Goal: Task Accomplishment & Management: Manage account settings

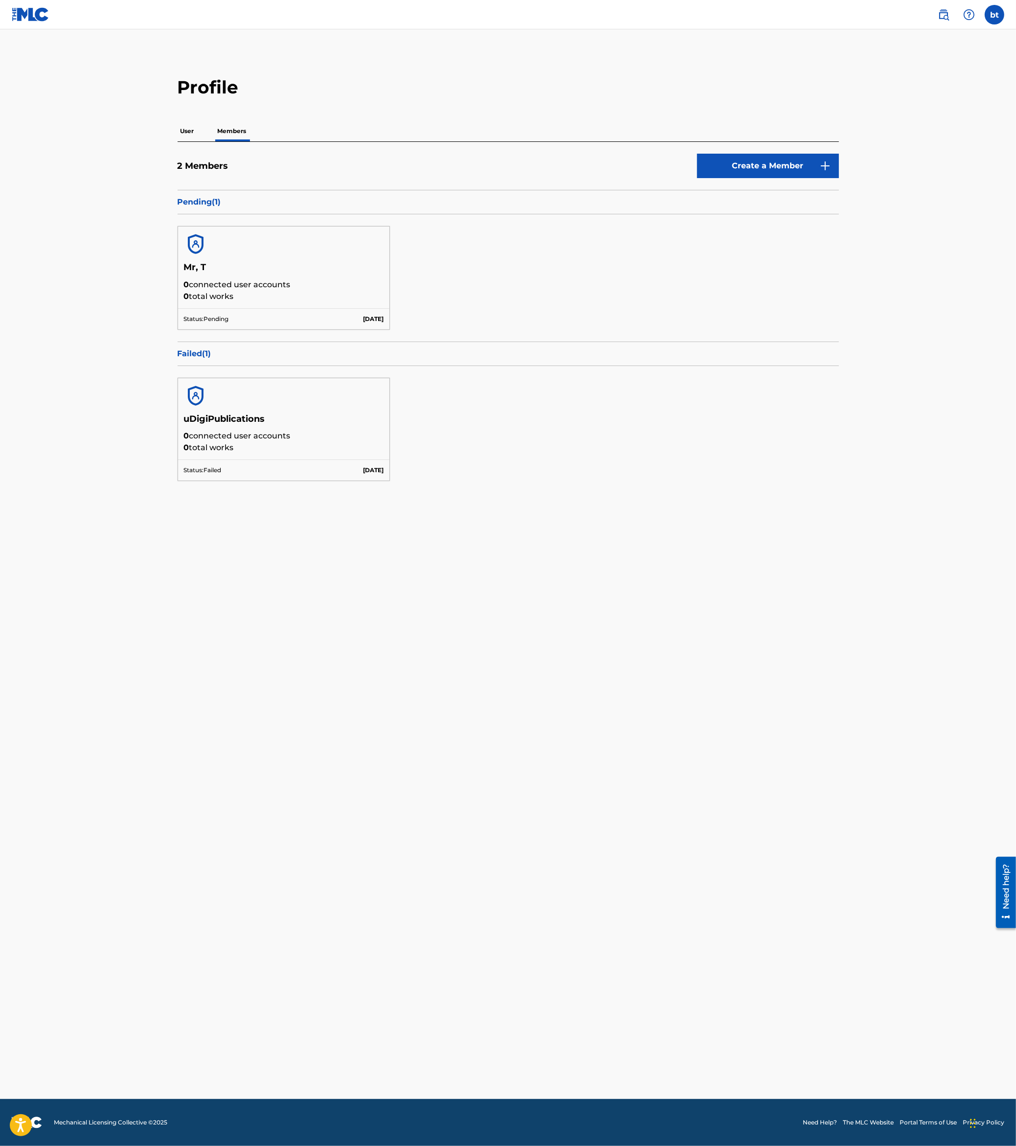
click at [993, 12] on label at bounding box center [995, 15] width 20 height 20
click at [995, 15] on input "bt benjamin tinsley [EMAIL_ADDRESS][PERSON_NAME][DOMAIN_NAME] Notification Pref…" at bounding box center [995, 15] width 0 height 0
click at [907, 147] on div "Notification Preferences Profile Log out" at bounding box center [943, 122] width 121 height 66
click at [995, 15] on input "bt benjamin tinsley [EMAIL_ADDRESS][PERSON_NAME][DOMAIN_NAME] Notification Pref…" at bounding box center [995, 15] width 0 height 0
click at [907, 132] on div "Notification Preferences Profile Log out" at bounding box center [943, 122] width 121 height 66
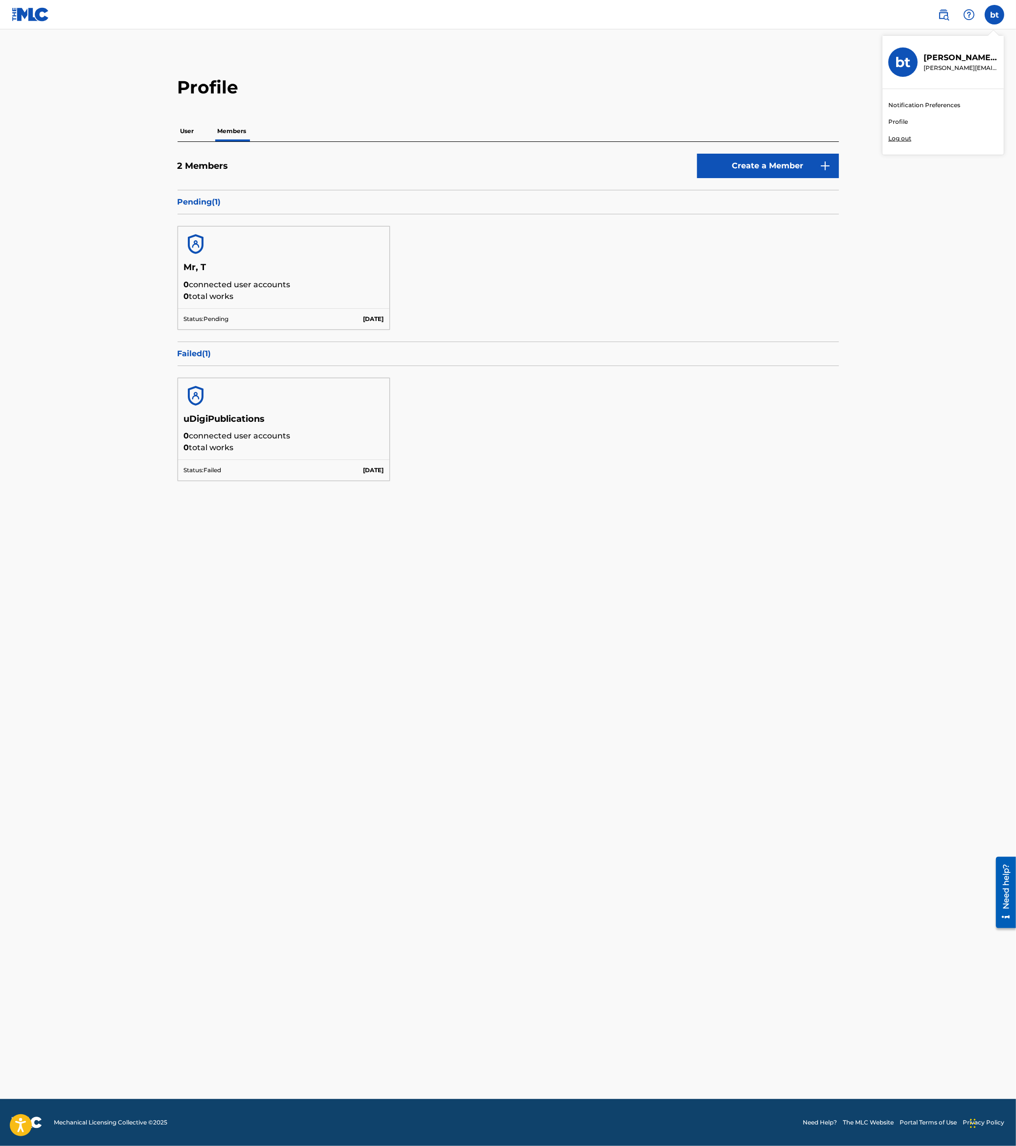
click at [995, 15] on input "bt benjamin tinsley [EMAIL_ADDRESS][PERSON_NAME][DOMAIN_NAME] Notification Pref…" at bounding box center [995, 15] width 0 height 0
click at [912, 141] on div "Notification Preferences Profile Log out" at bounding box center [943, 122] width 121 height 66
click at [995, 15] on input "bt benjamin tinsley [EMAIL_ADDRESS][PERSON_NAME][DOMAIN_NAME] Notification Pref…" at bounding box center [995, 15] width 0 height 0
click at [901, 137] on p "Log out" at bounding box center [900, 138] width 23 height 9
click at [995, 15] on input "bt benjamin tinsley [EMAIL_ADDRESS][PERSON_NAME][DOMAIN_NAME] Notification Pref…" at bounding box center [995, 15] width 0 height 0
